Goal: Obtain resource: Download file/media

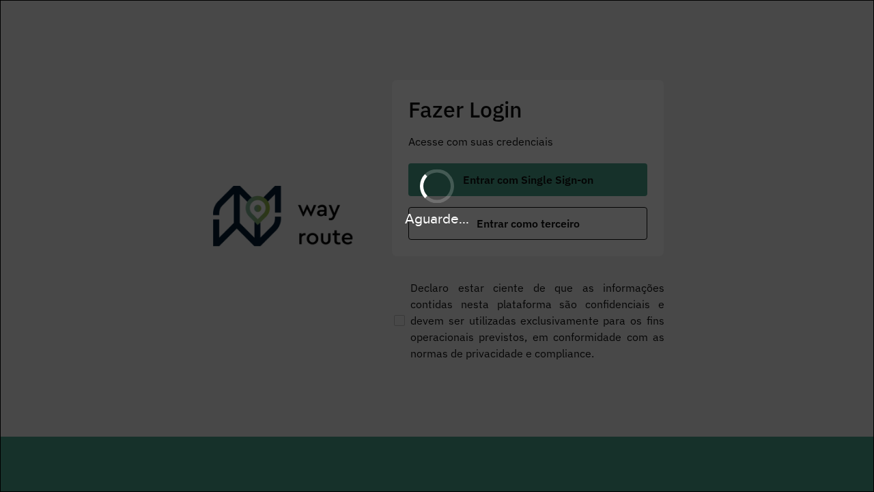
scroll to position [0, 1]
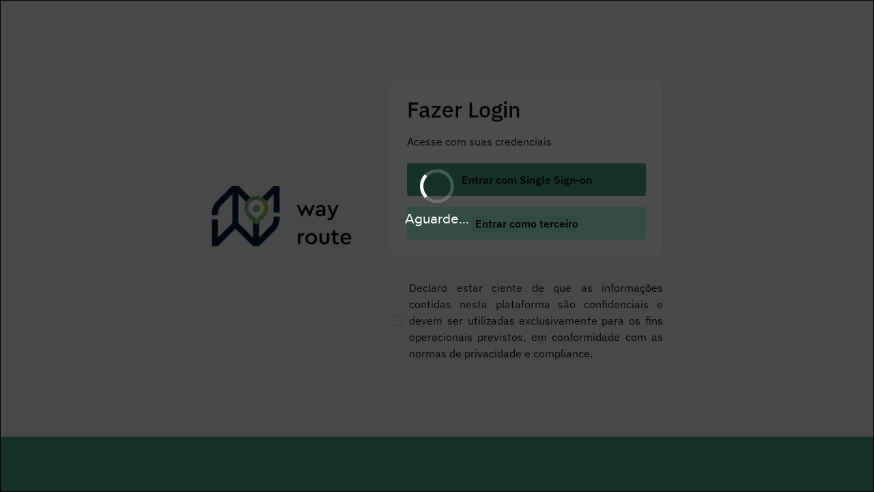
click at [526, 223] on span "Entrar como terceiro" at bounding box center [526, 223] width 103 height 11
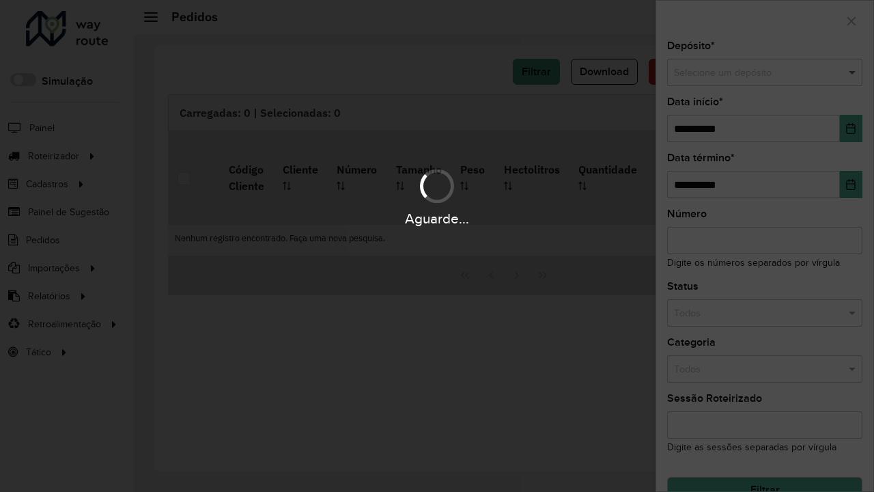
click at [854, 66] on span at bounding box center [853, 73] width 17 height 15
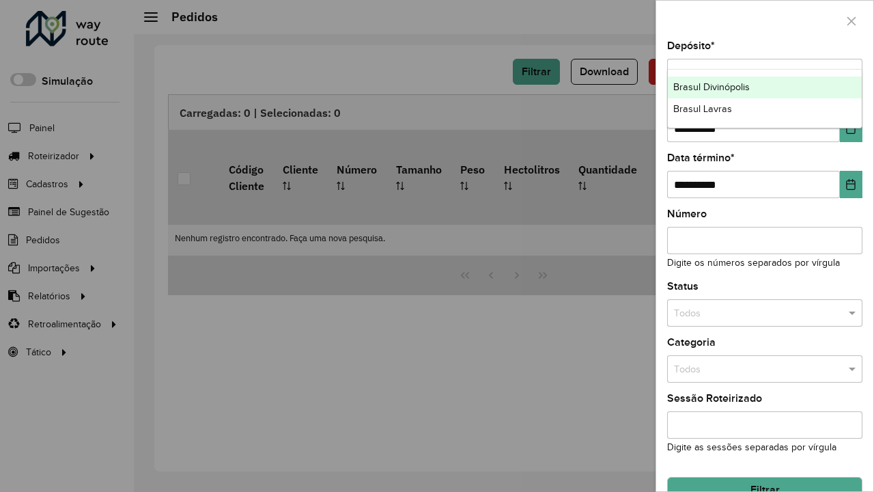
scroll to position [24, 0]
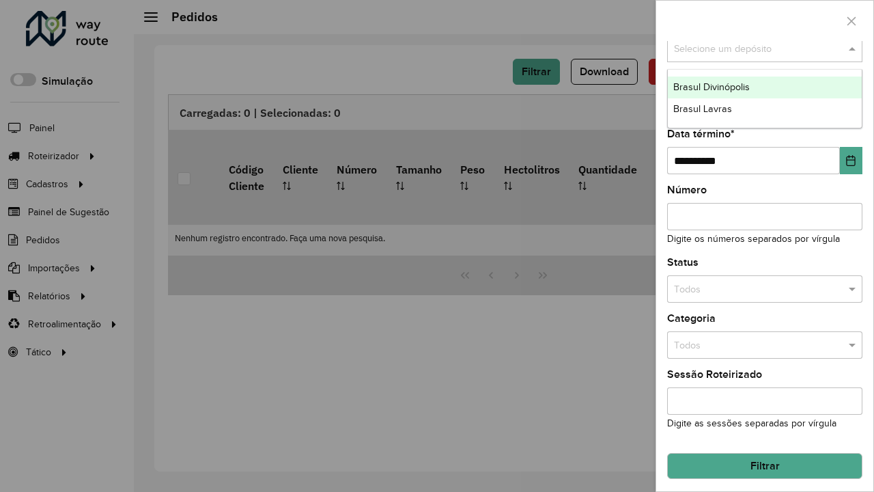
click at [711, 87] on span "Brasul Divinópolis" at bounding box center [711, 86] width 76 height 11
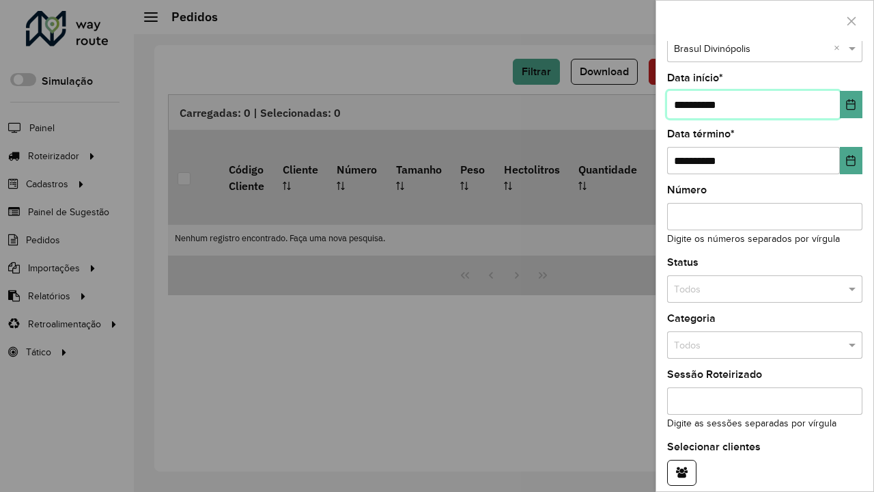
type input "**********"
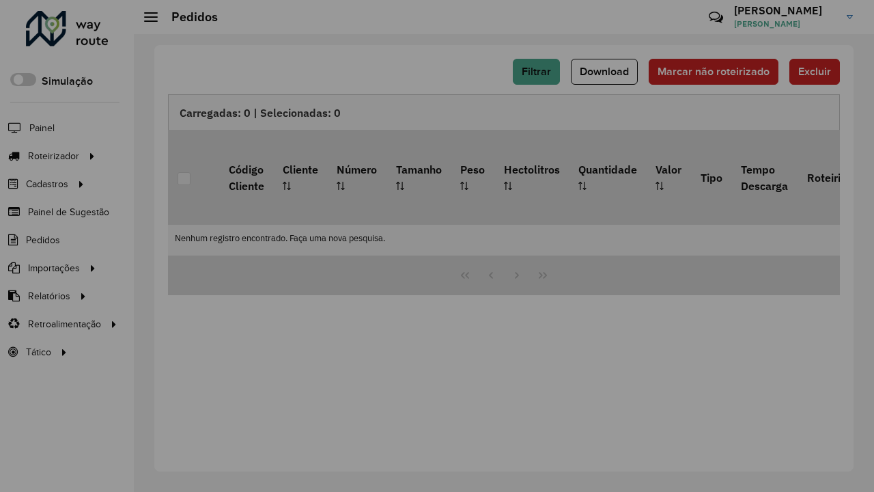
scroll to position [83, 0]
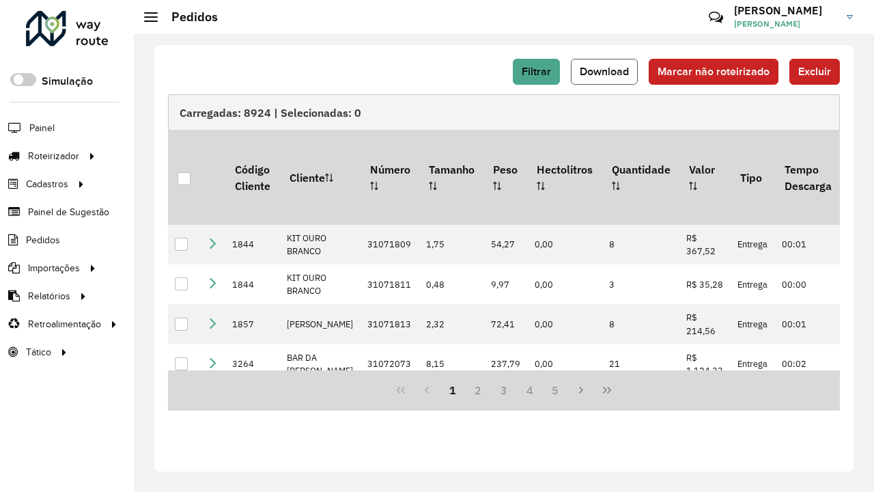
click at [604, 72] on span "Download" at bounding box center [604, 72] width 49 height 12
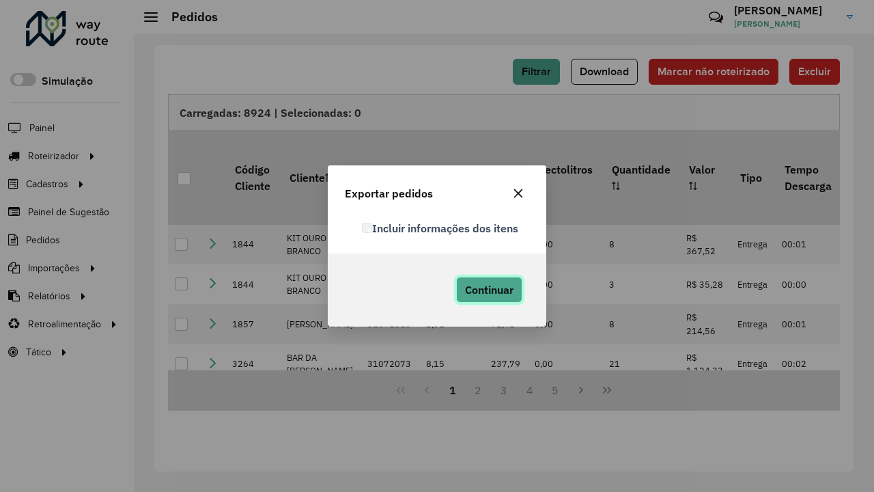
click at [489, 290] on span "Continuar" at bounding box center [489, 290] width 48 height 14
